Goal: Task Accomplishment & Management: Manage account settings

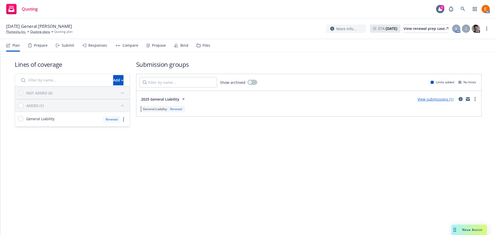
click at [204, 41] on div "Files" at bounding box center [204, 45] width 14 height 12
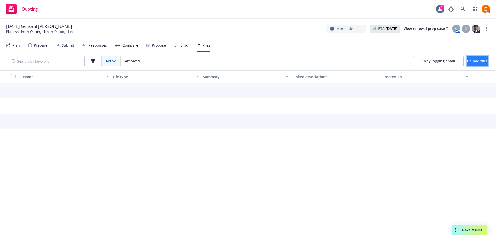
click at [480, 63] on button "Upload files" at bounding box center [477, 61] width 21 height 10
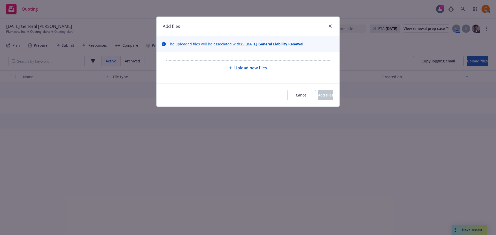
click at [263, 73] on div "Upload new files" at bounding box center [248, 68] width 166 height 14
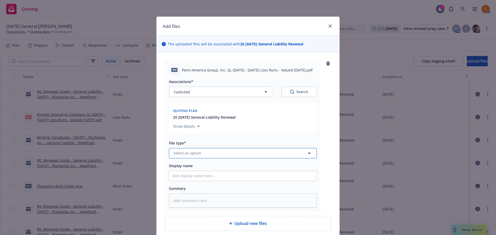
click at [206, 153] on button "Select an option" at bounding box center [243, 153] width 148 height 10
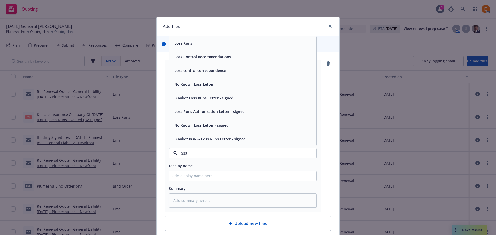
type input "loss r"
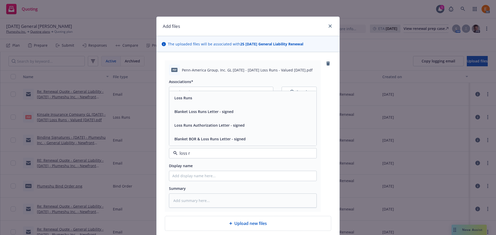
click at [189, 103] on div "Loss Runs" at bounding box center [242, 98] width 147 height 14
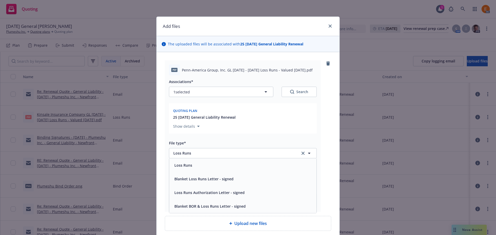
click at [313, 92] on button "Search" at bounding box center [299, 92] width 35 height 10
type textarea "x"
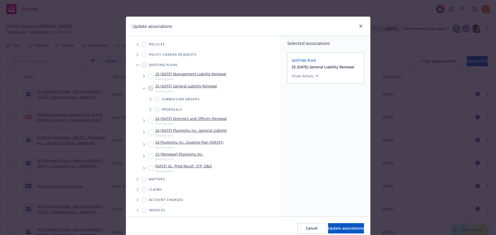
click at [136, 65] on icon "Tree Example" at bounding box center [137, 65] width 3 height 2
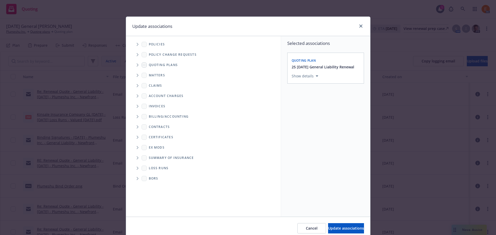
click at [134, 168] on span "Folder Tree Example" at bounding box center [137, 168] width 8 height 8
click at [153, 185] on div "2025" at bounding box center [157, 186] width 17 height 7
checkbox input "true"
click at [328, 226] on button "Update associations" at bounding box center [346, 228] width 36 height 10
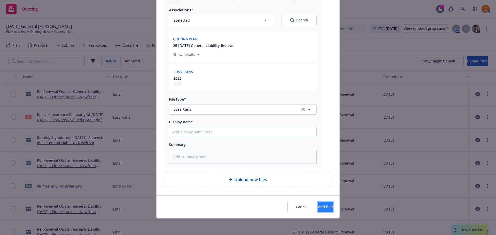
click at [318, 207] on span "Add files" at bounding box center [325, 207] width 15 height 5
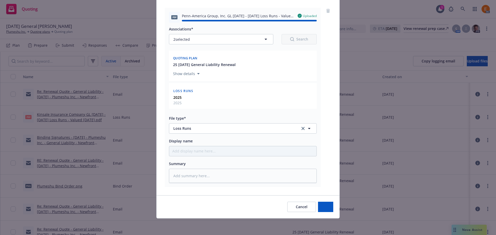
type textarea "x"
